Goal: Information Seeking & Learning: Learn about a topic

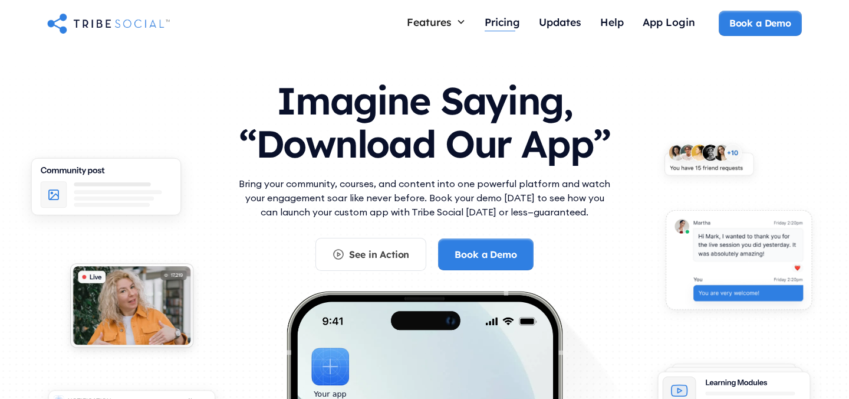
click at [509, 18] on div "Pricing" at bounding box center [502, 21] width 35 height 13
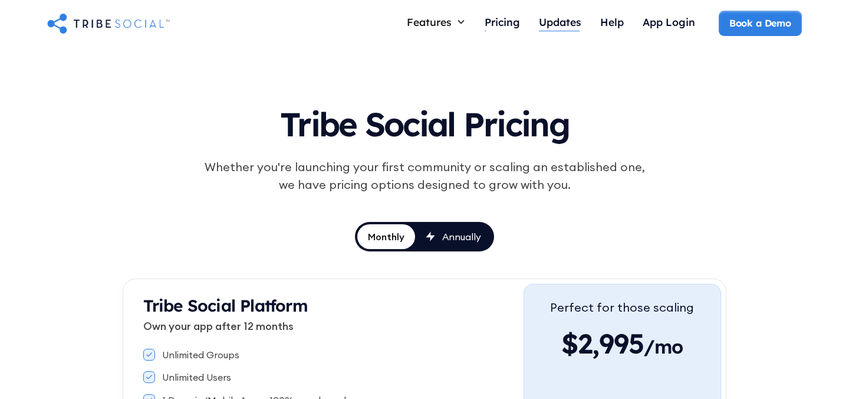
click at [563, 25] on div "Updates" at bounding box center [560, 21] width 42 height 13
